Goal: Information Seeking & Learning: Learn about a topic

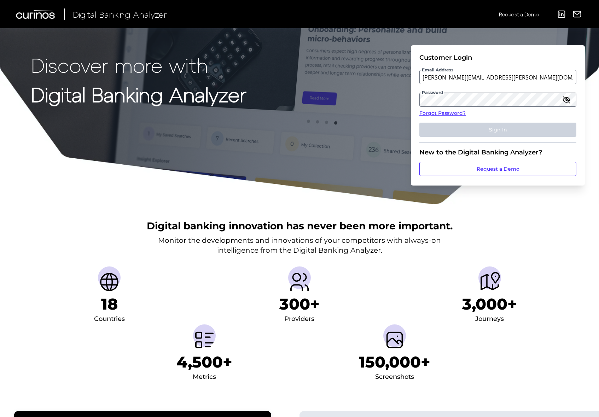
click at [563, 98] on icon "button" at bounding box center [566, 99] width 8 height 8
click at [449, 112] on link "Forgot Password?" at bounding box center [497, 113] width 157 height 7
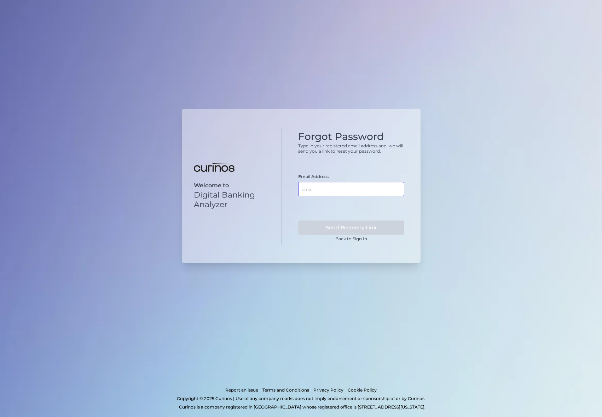
click at [323, 194] on input "text" at bounding box center [351, 189] width 106 height 14
type input "simon.t.chapman@citizensbank.com"
click at [298, 221] on button "Send Recovery Link" at bounding box center [351, 228] width 106 height 14
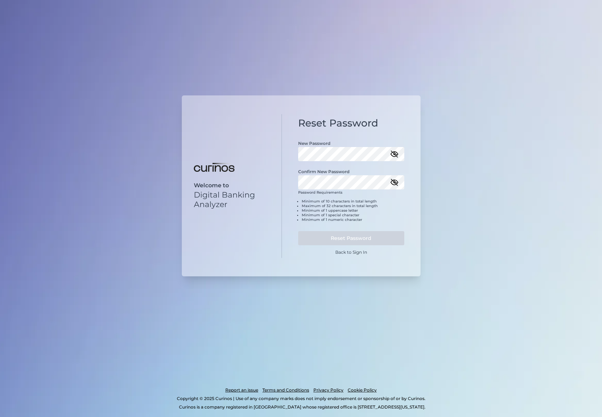
click at [395, 150] on icon "button" at bounding box center [394, 154] width 8 height 8
click at [298, 231] on button "Reset Password" at bounding box center [351, 238] width 106 height 14
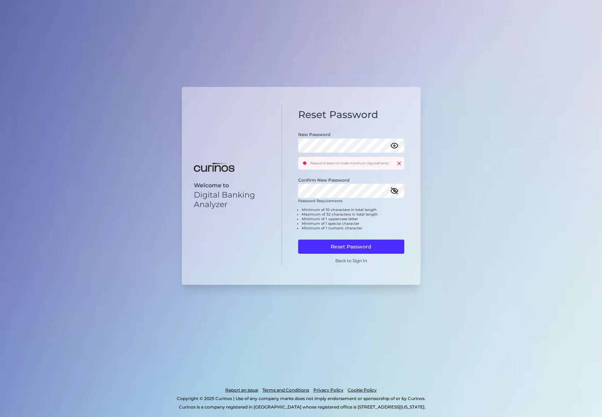
click at [393, 190] on icon "button" at bounding box center [394, 191] width 8 height 8
click at [350, 175] on div "Confirm New Password" at bounding box center [351, 184] width 106 height 28
click at [402, 164] on div "Password does not meet minimum requirements." at bounding box center [351, 163] width 106 height 13
click at [397, 165] on icon at bounding box center [398, 163] width 3 height 3
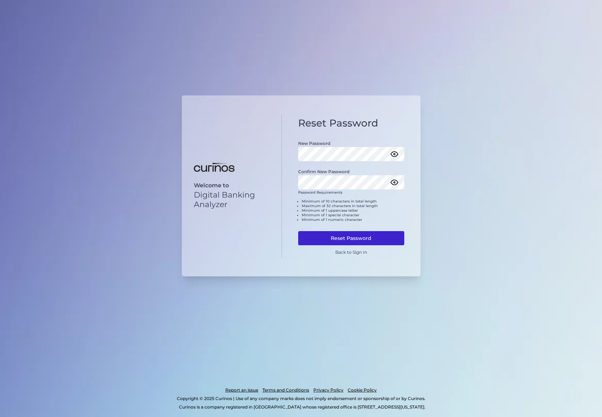
click at [348, 239] on button "Reset Password" at bounding box center [351, 238] width 106 height 14
click at [341, 235] on button "Reset Password" at bounding box center [351, 238] width 106 height 14
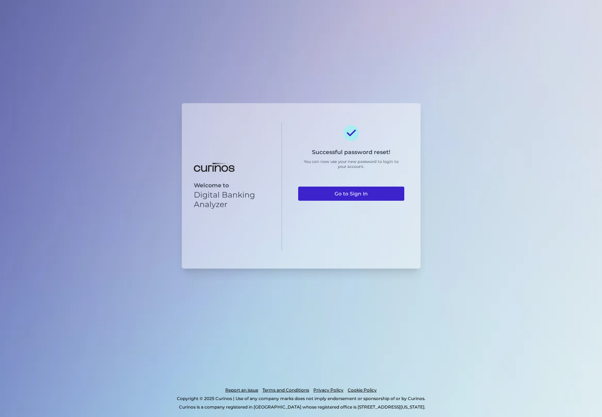
click at [353, 193] on link "Go to Sign In" at bounding box center [351, 194] width 106 height 14
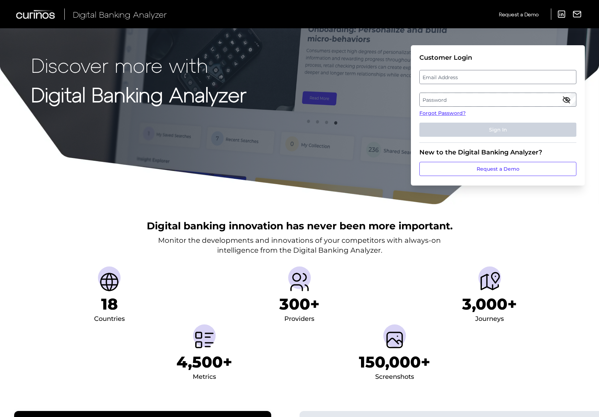
click at [443, 78] on label "Email Address" at bounding box center [498, 77] width 156 height 13
click at [443, 78] on input "email" at bounding box center [497, 77] width 157 height 14
type input "[PERSON_NAME][EMAIL_ADDRESS][PERSON_NAME][DOMAIN_NAME]"
click at [468, 100] on label "Password" at bounding box center [498, 99] width 156 height 13
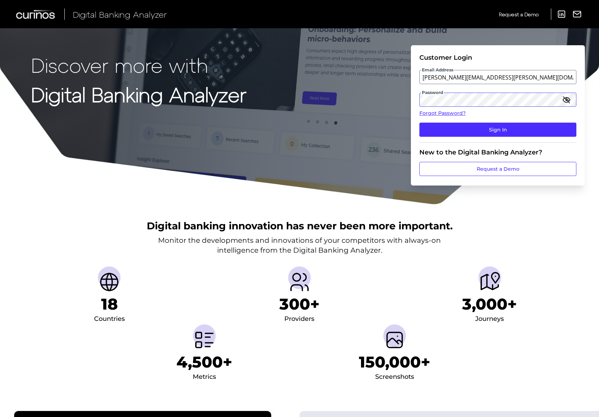
click at [419, 123] on button "Sign In" at bounding box center [497, 130] width 157 height 14
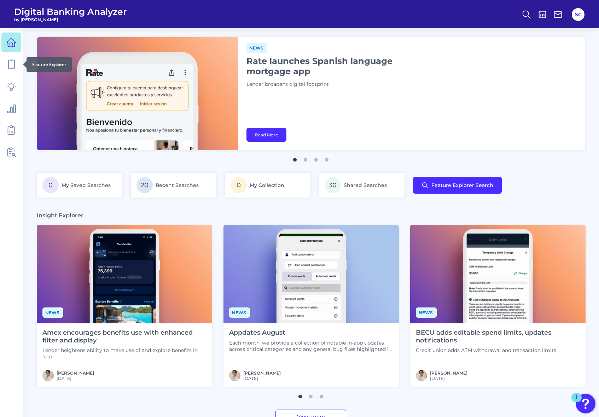
click at [35, 64] on div "Feature Explorer" at bounding box center [49, 64] width 45 height 14
click at [10, 63] on icon at bounding box center [11, 64] width 10 height 10
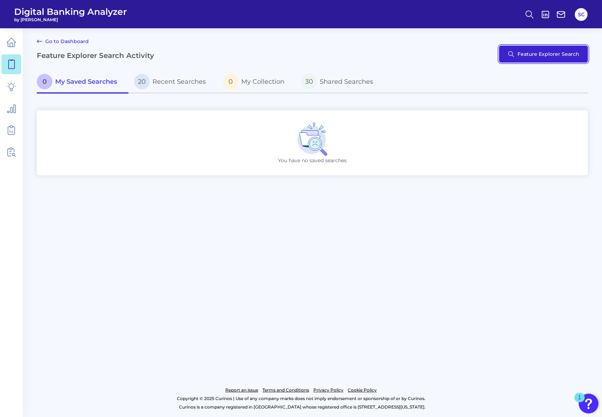
click at [533, 47] on button "Feature Explorer Search" at bounding box center [543, 54] width 89 height 17
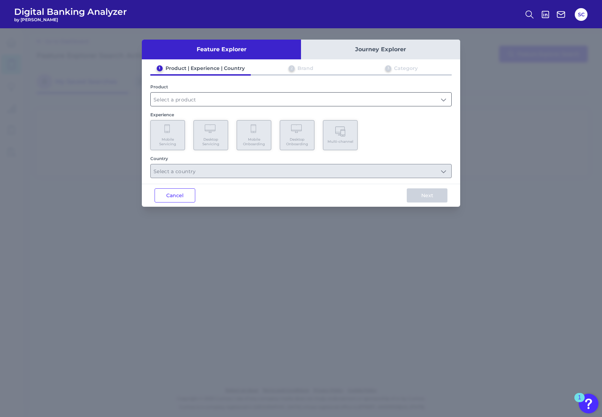
click at [202, 105] on input "text" at bounding box center [301, 99] width 301 height 13
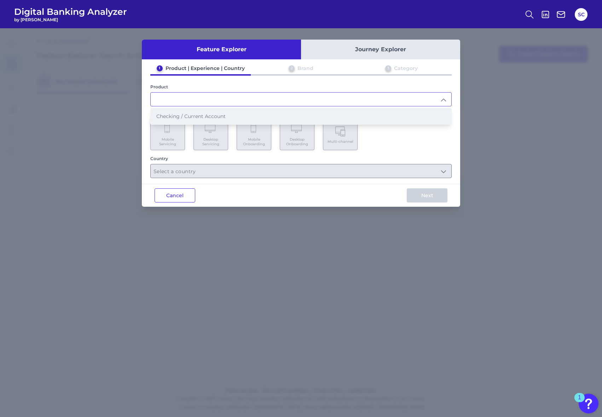
click at [200, 112] on li "Checking / Current Account" at bounding box center [301, 116] width 301 height 16
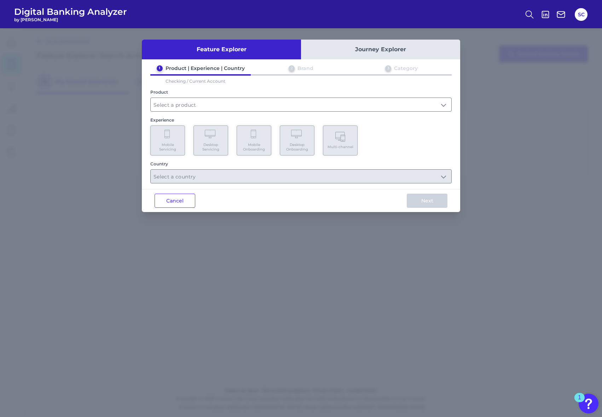
type input "Checking / Current Account"
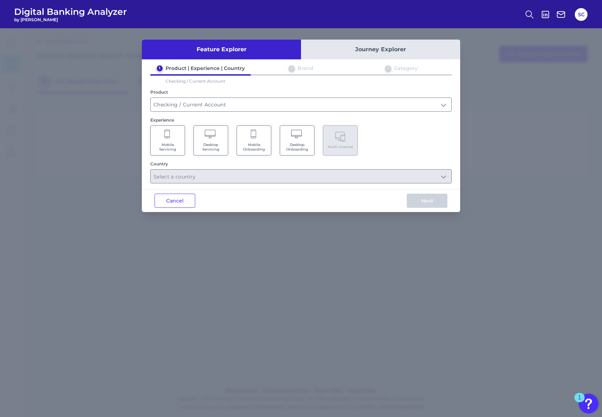
click at [261, 141] on Onboarding "Mobile Onboarding" at bounding box center [254, 141] width 35 height 30
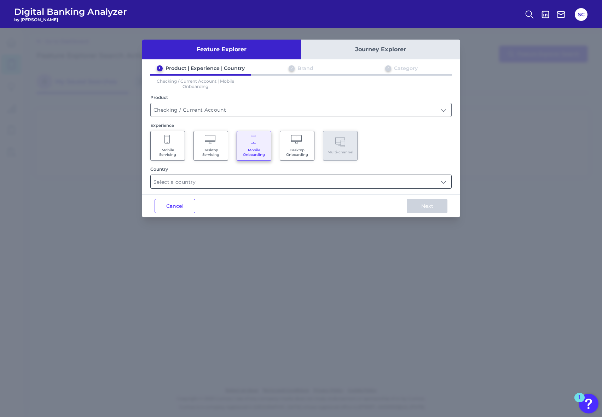
click at [311, 179] on input "text" at bounding box center [301, 181] width 301 height 13
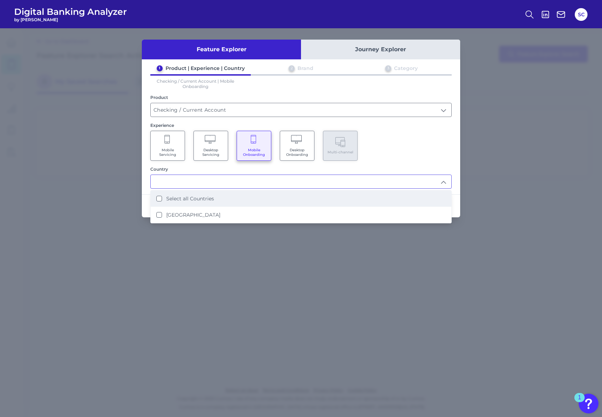
click at [230, 197] on li "Select all Countries" at bounding box center [301, 199] width 301 height 16
type input "Select all Countries"
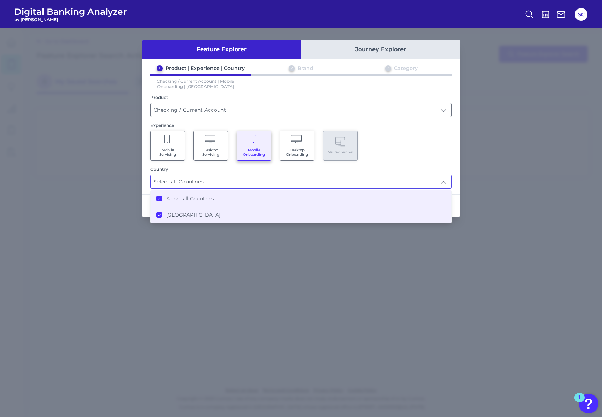
click at [470, 161] on div "Feature Explorer Journey Explorer 1 Product | Experience | Country 2 Brand 3 Ca…" at bounding box center [301, 222] width 602 height 389
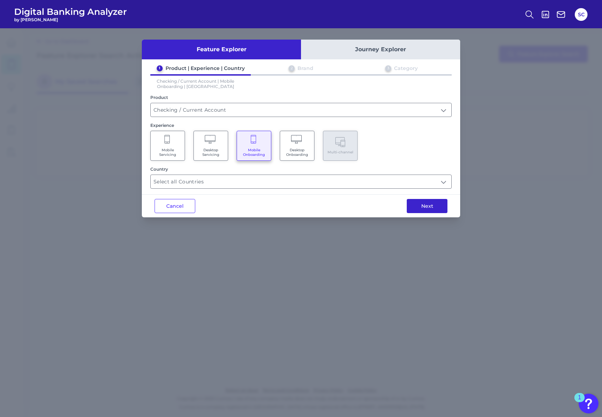
click at [424, 207] on button "Next" at bounding box center [427, 206] width 41 height 14
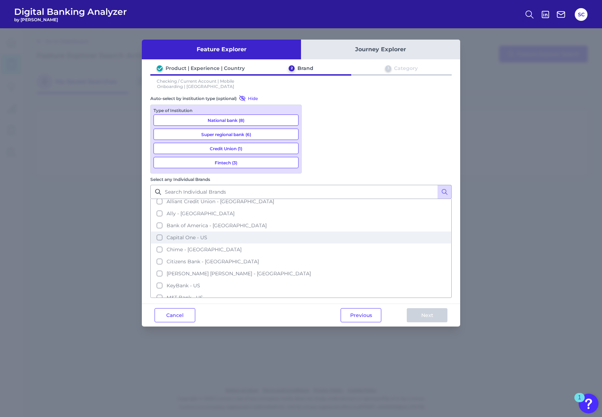
scroll to position [15, 0]
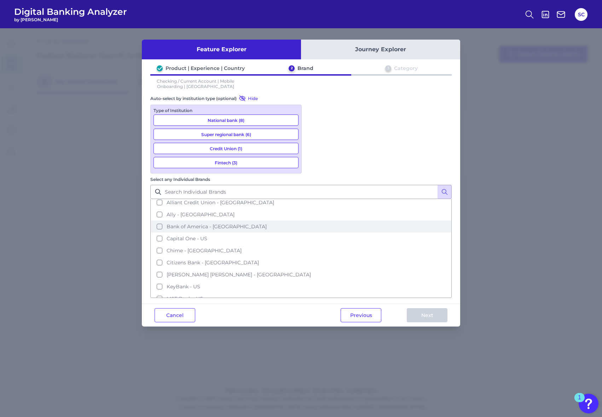
click at [314, 221] on button "Bank of America - [GEOGRAPHIC_DATA]" at bounding box center [301, 227] width 300 height 12
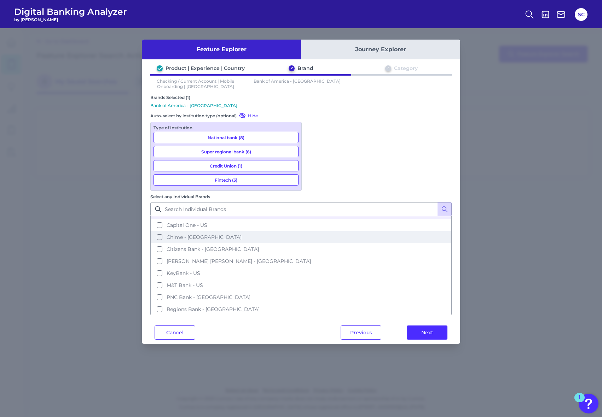
scroll to position [46, 0]
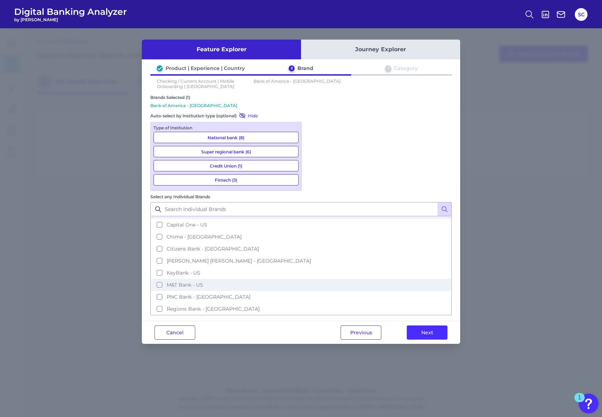
click at [313, 279] on button "M&T Bank - US" at bounding box center [301, 285] width 300 height 12
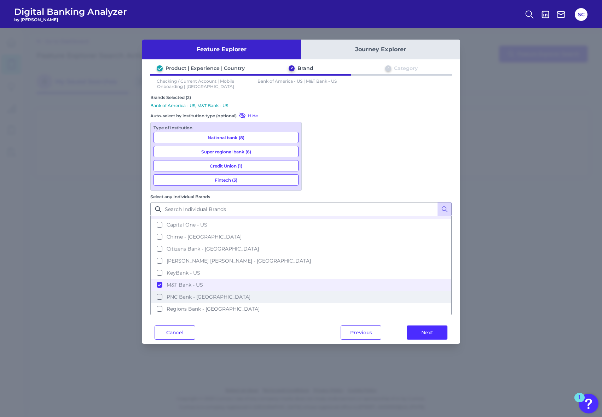
click at [314, 291] on button "PNC Bank - [GEOGRAPHIC_DATA]" at bounding box center [301, 297] width 300 height 12
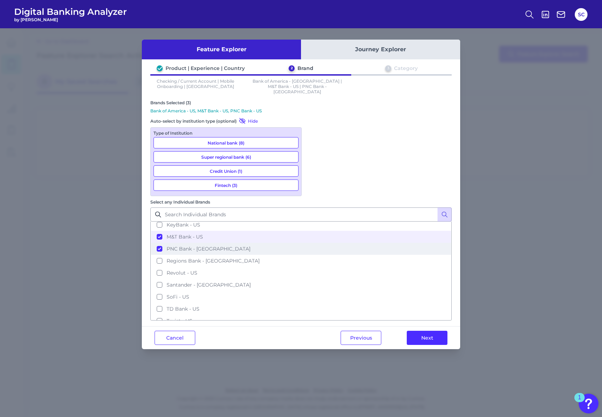
scroll to position [107, 0]
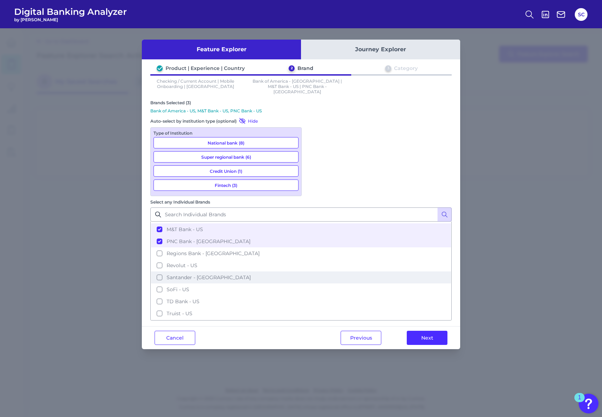
click at [313, 272] on button "Santander - [GEOGRAPHIC_DATA]" at bounding box center [301, 278] width 300 height 12
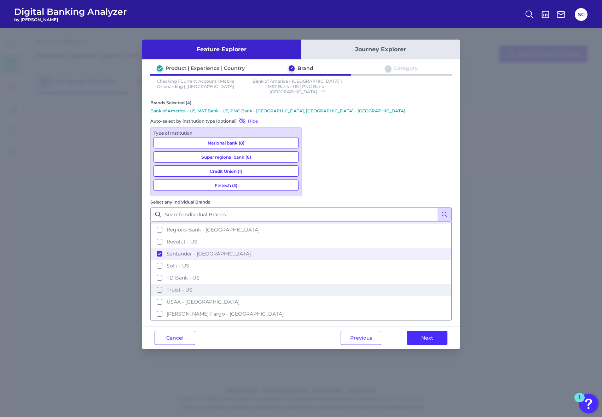
click at [315, 284] on button "Truist - US" at bounding box center [301, 290] width 300 height 12
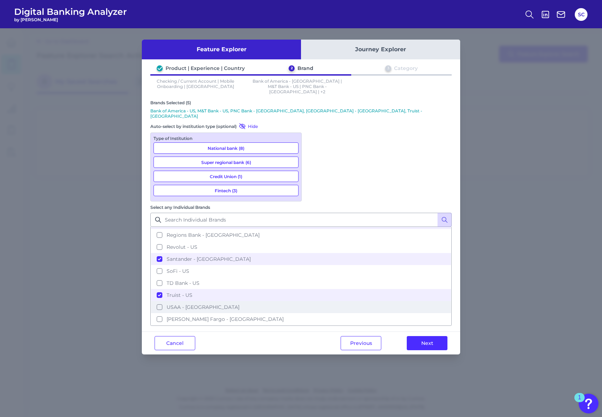
click at [314, 301] on button "USAA - [GEOGRAPHIC_DATA]" at bounding box center [301, 307] width 300 height 12
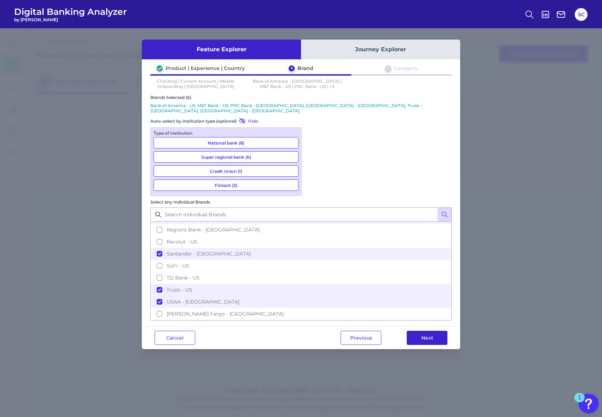
click at [427, 331] on button "Next" at bounding box center [427, 338] width 41 height 14
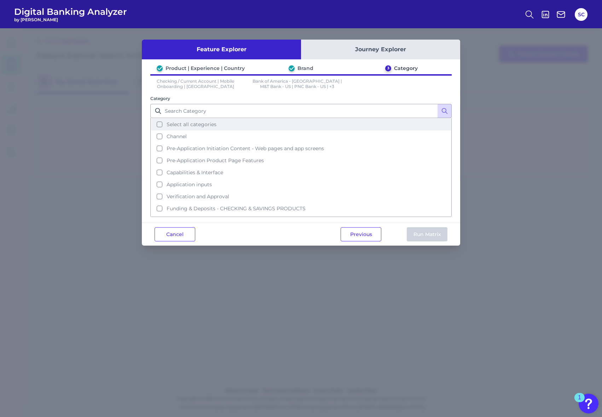
click at [173, 124] on span "Select all categories" at bounding box center [192, 124] width 50 height 6
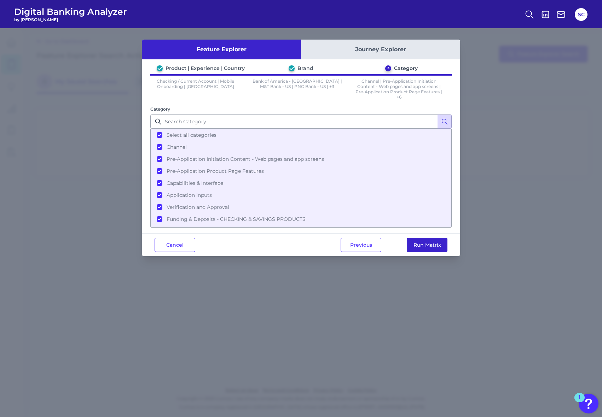
click at [418, 240] on button "Run Matrix" at bounding box center [427, 245] width 41 height 14
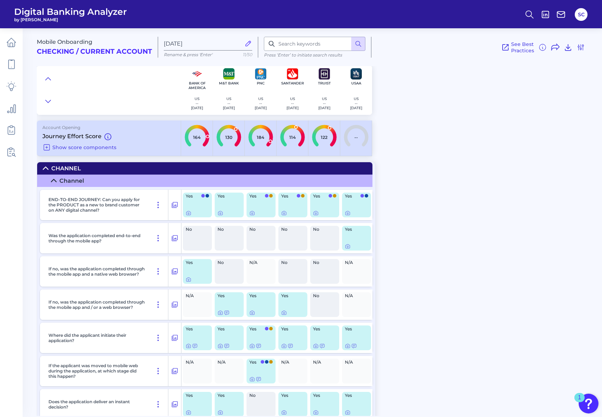
click at [191, 214] on div at bounding box center [197, 213] width 23 height 6
click at [175, 206] on icon at bounding box center [174, 205] width 7 height 8
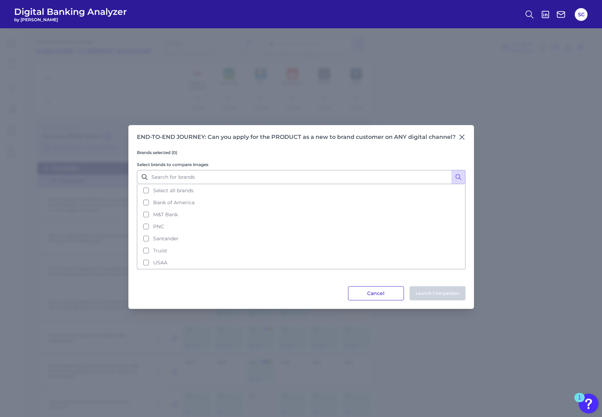
click at [374, 296] on button "Cancel" at bounding box center [376, 293] width 56 height 14
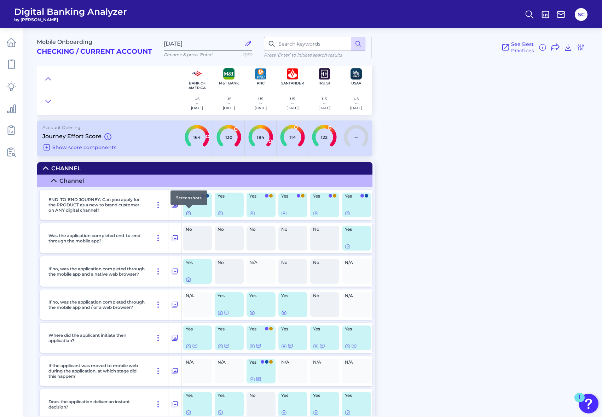
click at [189, 214] on icon at bounding box center [188, 213] width 1 height 1
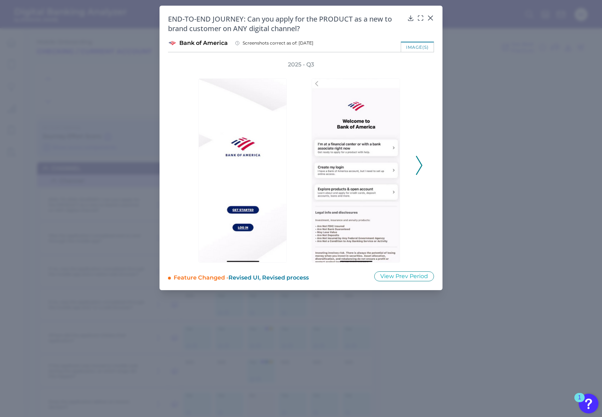
click at [419, 167] on icon at bounding box center [419, 165] width 6 height 19
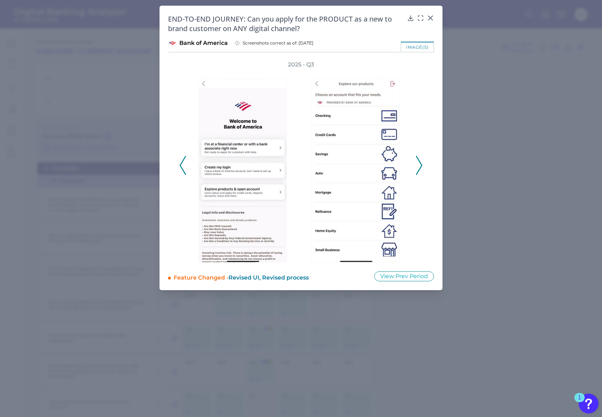
click at [419, 167] on icon at bounding box center [419, 165] width 6 height 19
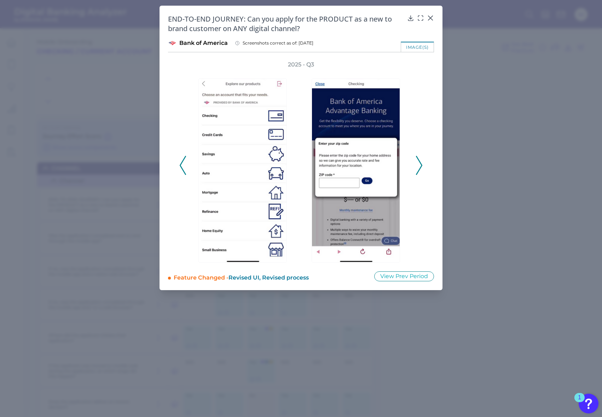
click at [418, 167] on icon at bounding box center [419, 165] width 6 height 19
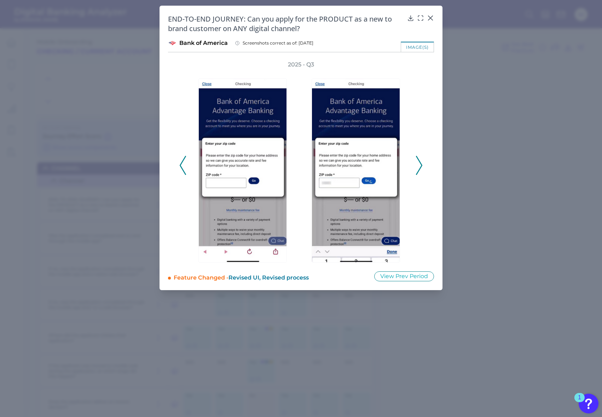
click at [418, 167] on icon at bounding box center [419, 165] width 6 height 19
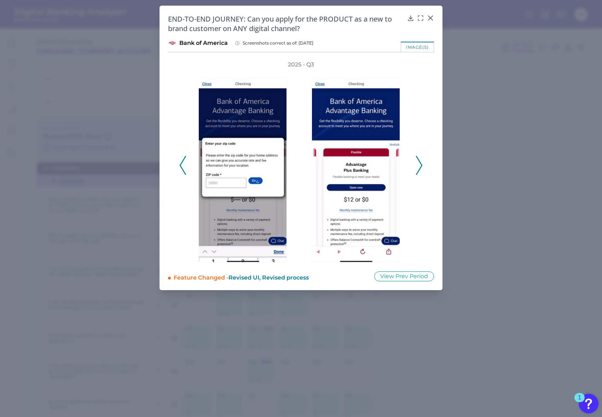
click at [418, 167] on icon at bounding box center [419, 165] width 6 height 19
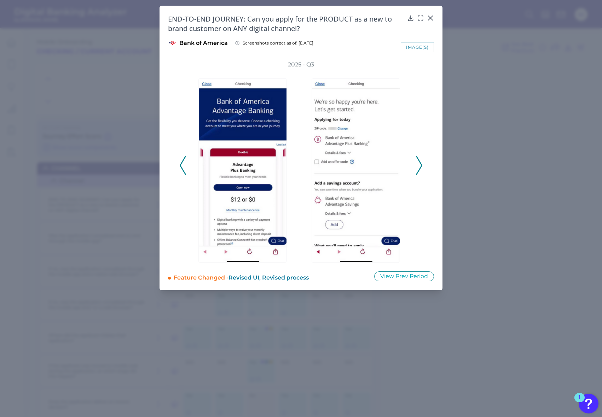
click at [418, 167] on icon at bounding box center [419, 165] width 6 height 19
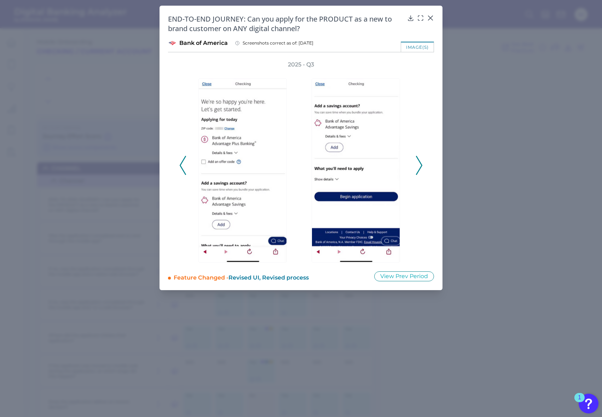
click at [418, 167] on icon at bounding box center [419, 165] width 6 height 19
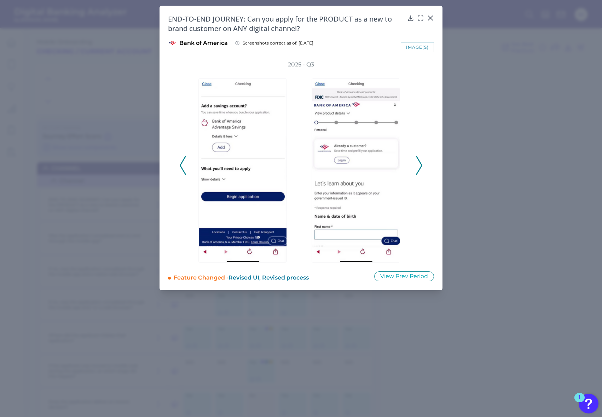
click at [418, 167] on icon at bounding box center [419, 165] width 6 height 19
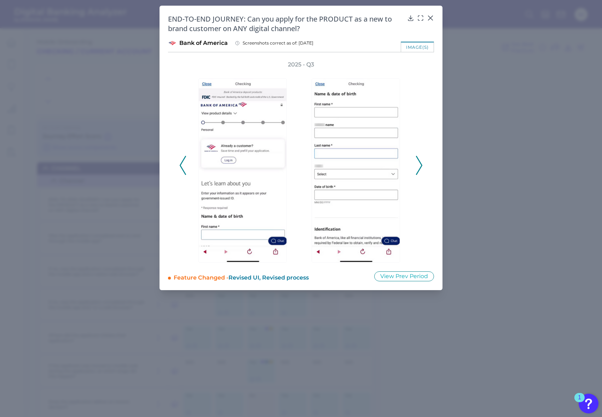
click at [418, 167] on icon at bounding box center [419, 165] width 6 height 19
click at [417, 162] on icon at bounding box center [419, 165] width 6 height 19
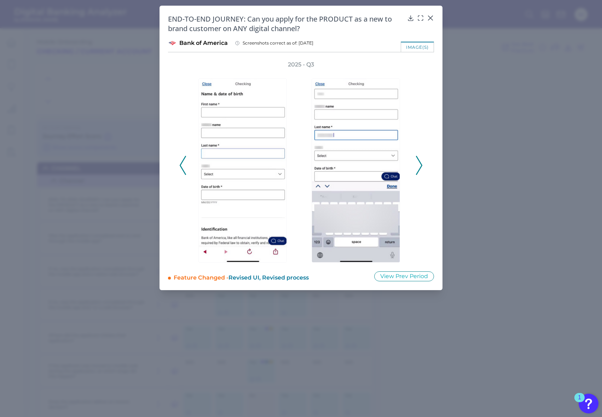
click at [421, 164] on polyline at bounding box center [418, 166] width 5 height 18
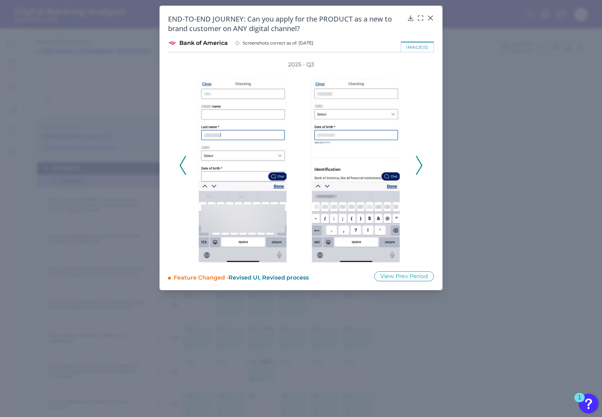
click at [421, 164] on polyline at bounding box center [418, 166] width 5 height 18
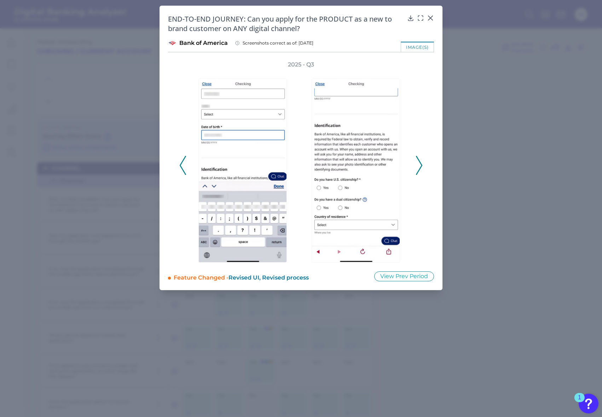
click at [421, 164] on polyline at bounding box center [418, 166] width 5 height 18
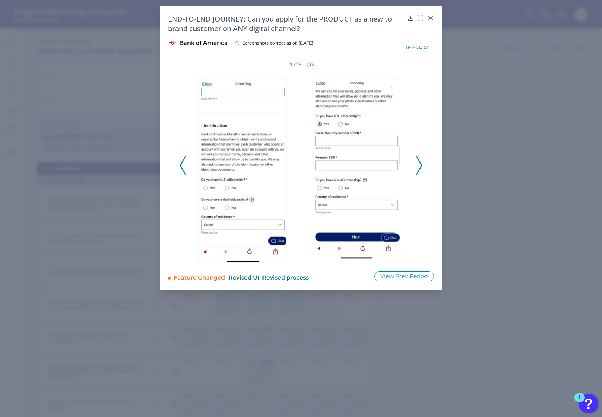
click at [420, 164] on polyline at bounding box center [418, 166] width 5 height 18
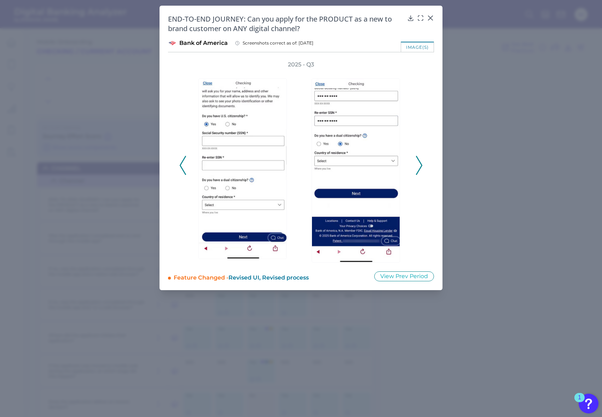
click at [420, 164] on polyline at bounding box center [418, 166] width 5 height 18
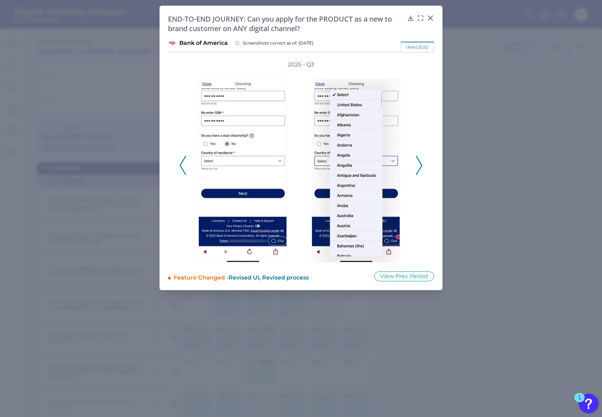
click at [420, 164] on icon at bounding box center [419, 165] width 6 height 19
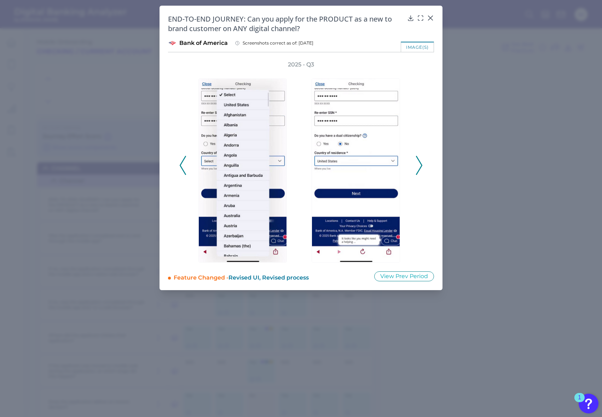
click at [420, 164] on icon at bounding box center [419, 165] width 6 height 19
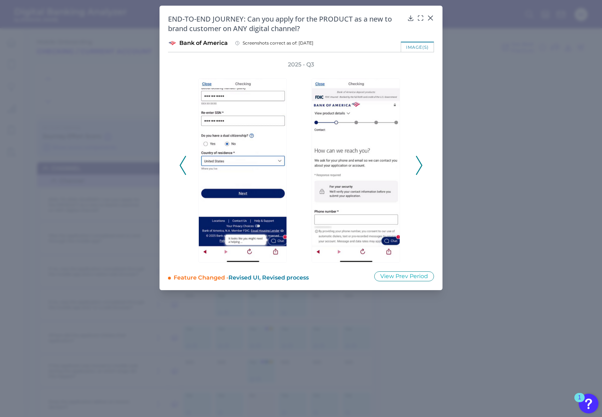
click at [420, 164] on icon at bounding box center [419, 165] width 6 height 19
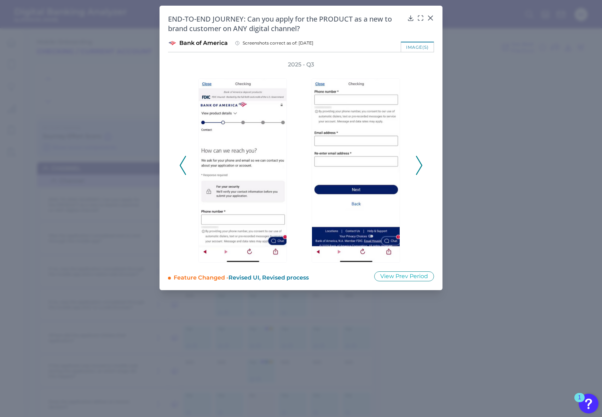
click at [420, 164] on polyline at bounding box center [418, 166] width 5 height 18
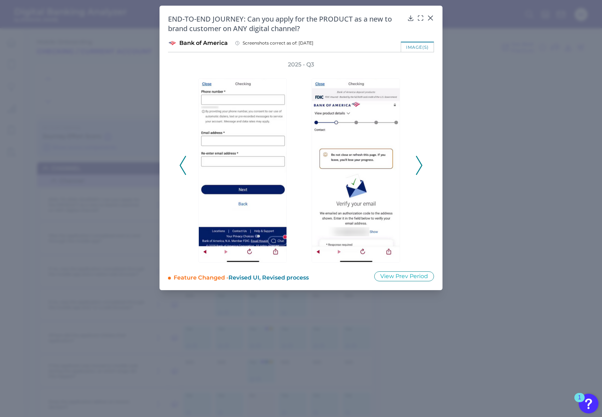
click at [418, 163] on icon at bounding box center [419, 165] width 6 height 19
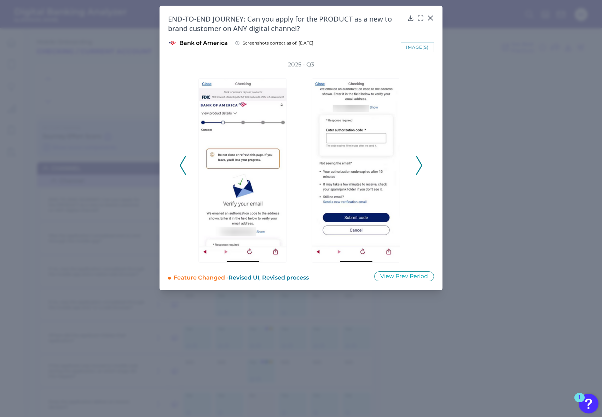
click at [418, 163] on icon at bounding box center [419, 165] width 6 height 19
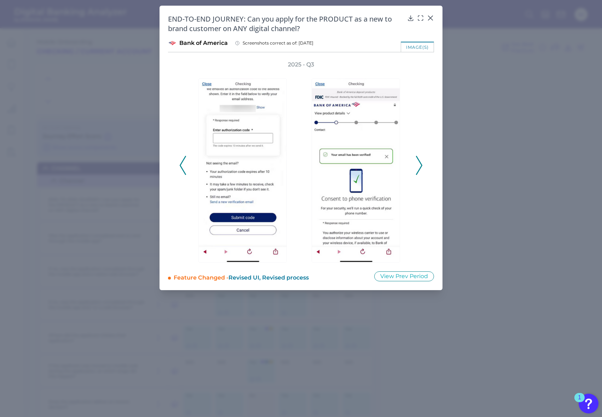
click at [418, 163] on icon at bounding box center [419, 165] width 6 height 19
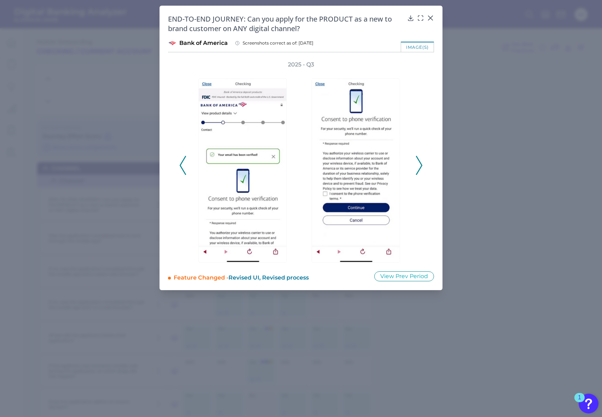
click at [419, 163] on icon at bounding box center [419, 165] width 6 height 19
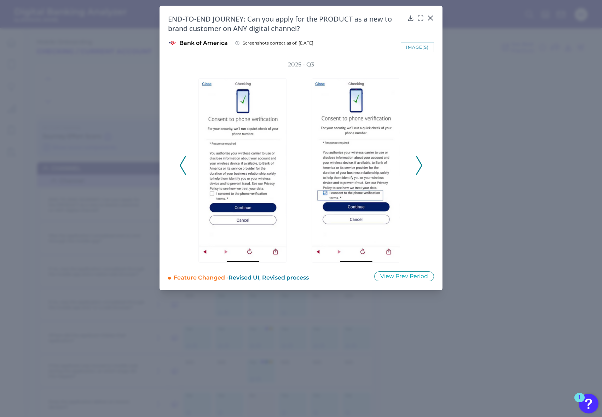
click at [419, 163] on icon at bounding box center [419, 165] width 6 height 19
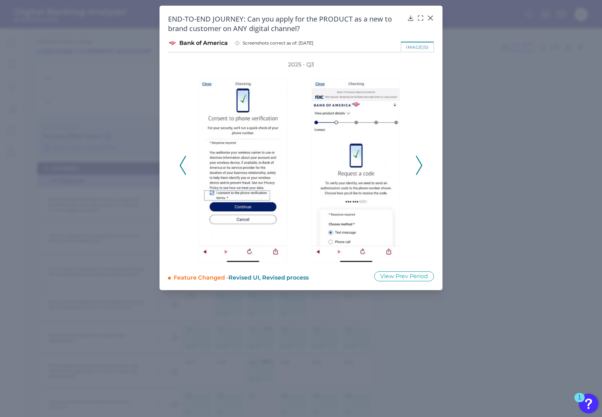
click at [419, 163] on icon at bounding box center [419, 165] width 6 height 19
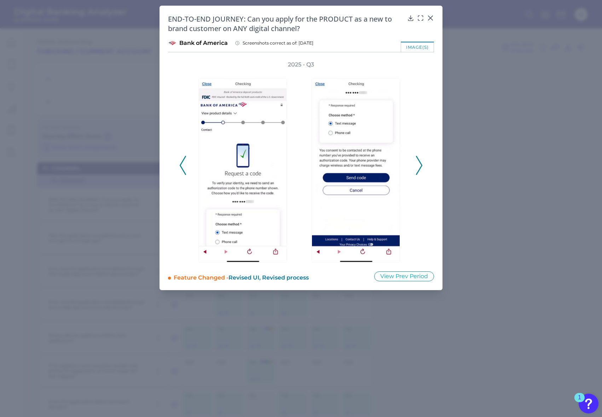
click at [419, 163] on icon at bounding box center [419, 165] width 6 height 19
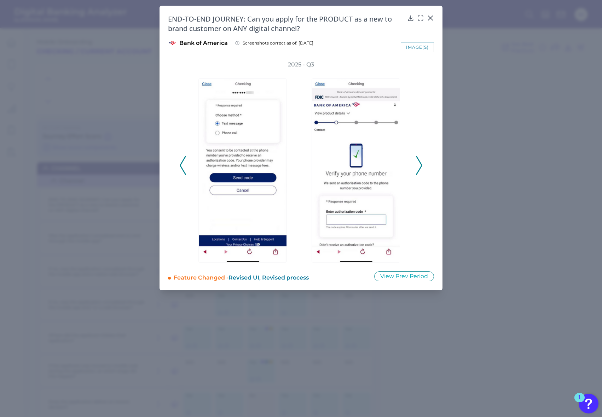
click at [419, 163] on icon at bounding box center [419, 165] width 6 height 19
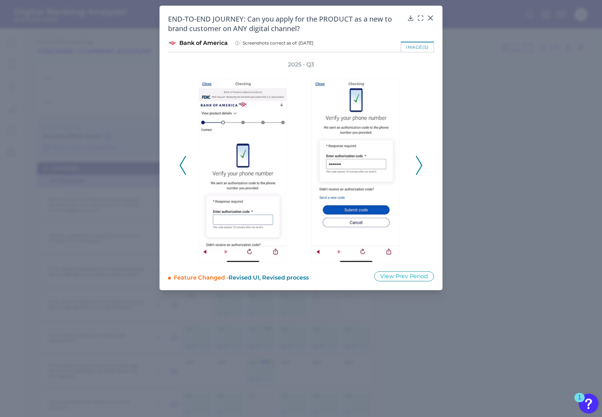
click at [419, 163] on icon at bounding box center [419, 165] width 6 height 19
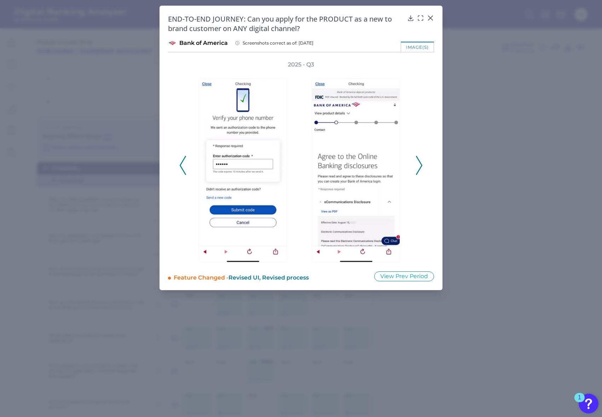
click at [419, 163] on icon at bounding box center [419, 165] width 6 height 19
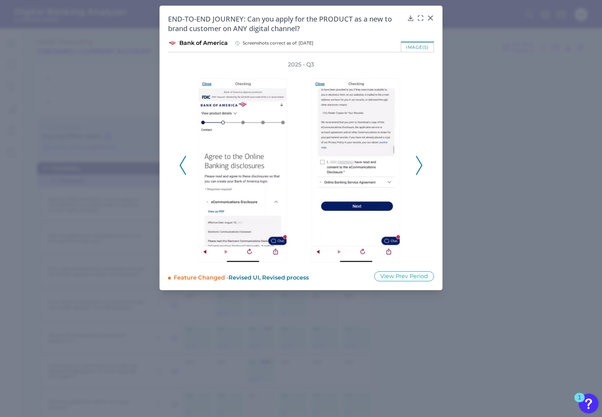
click at [419, 163] on icon at bounding box center [419, 165] width 6 height 19
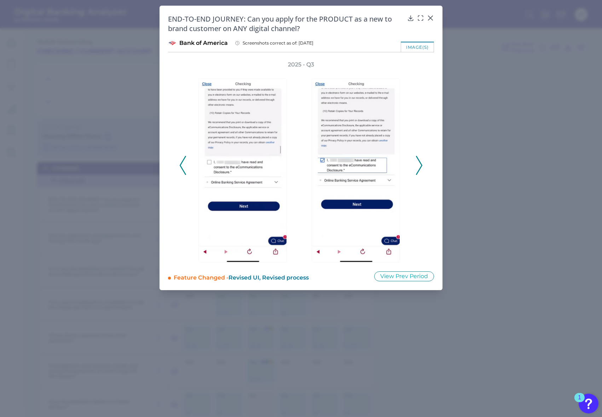
click at [419, 163] on icon at bounding box center [419, 165] width 6 height 19
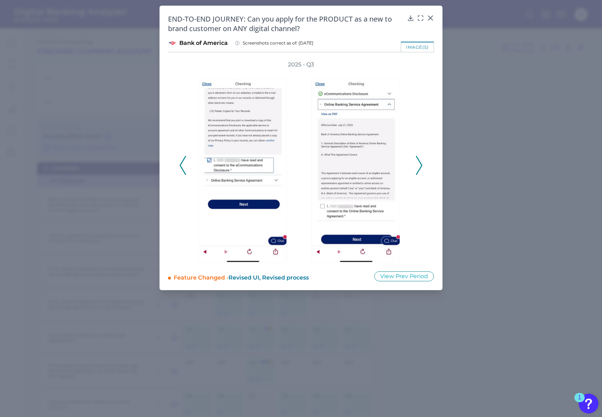
click at [419, 163] on icon at bounding box center [419, 165] width 6 height 19
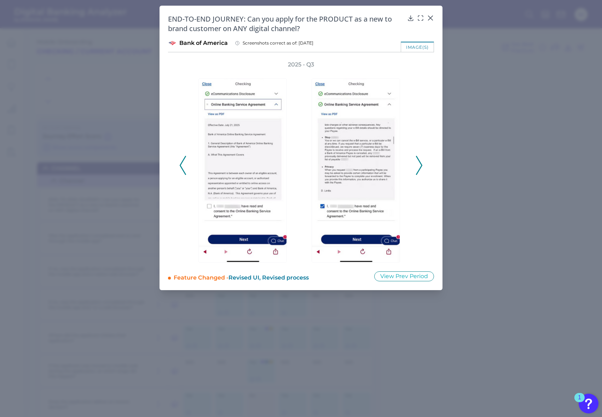
click at [419, 163] on icon at bounding box center [419, 165] width 6 height 19
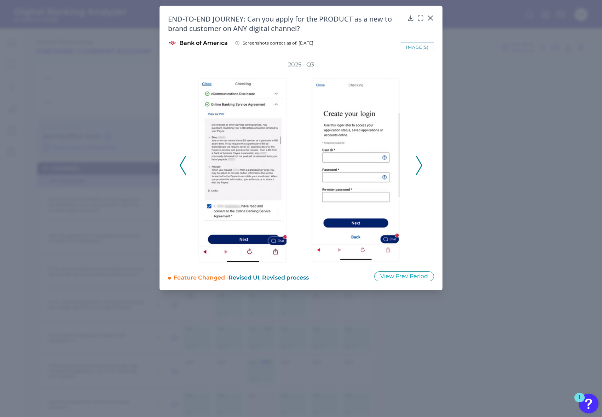
click at [419, 163] on icon at bounding box center [419, 165] width 6 height 19
